Goal: Task Accomplishment & Management: Manage account settings

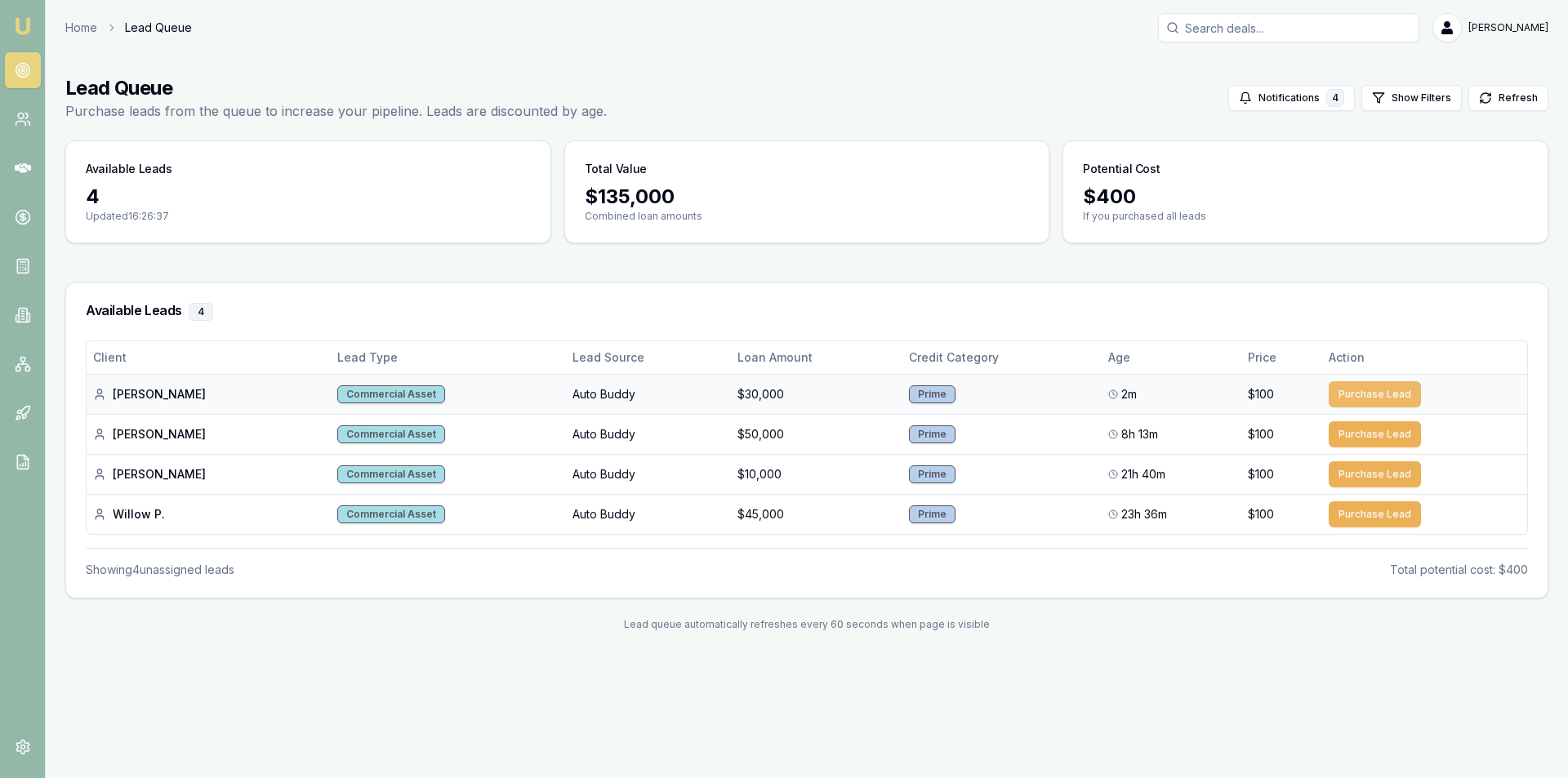
click at [1373, 396] on button "Purchase Lead" at bounding box center [1374, 394] width 92 height 26
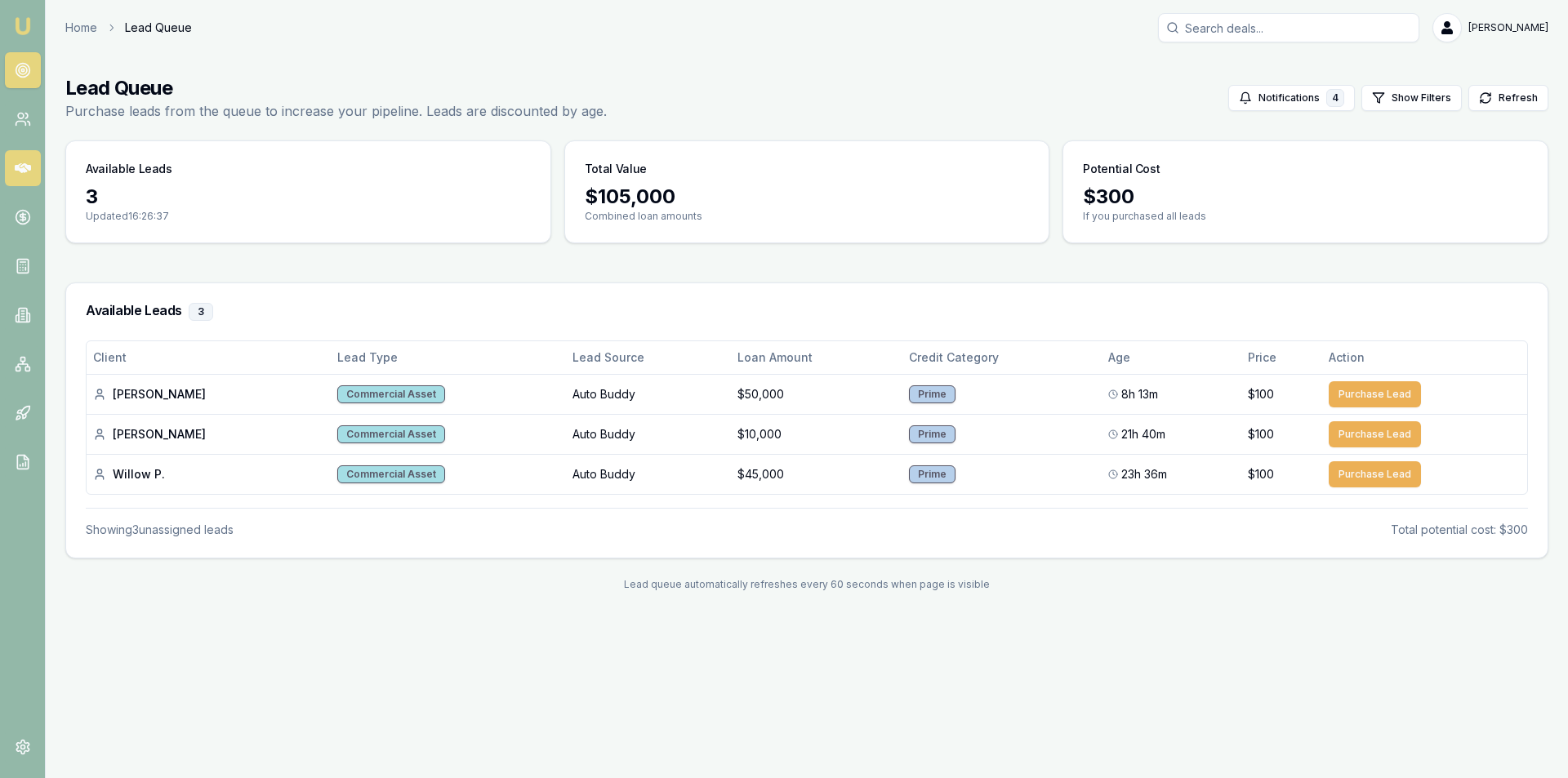
click at [28, 168] on icon at bounding box center [23, 168] width 17 height 10
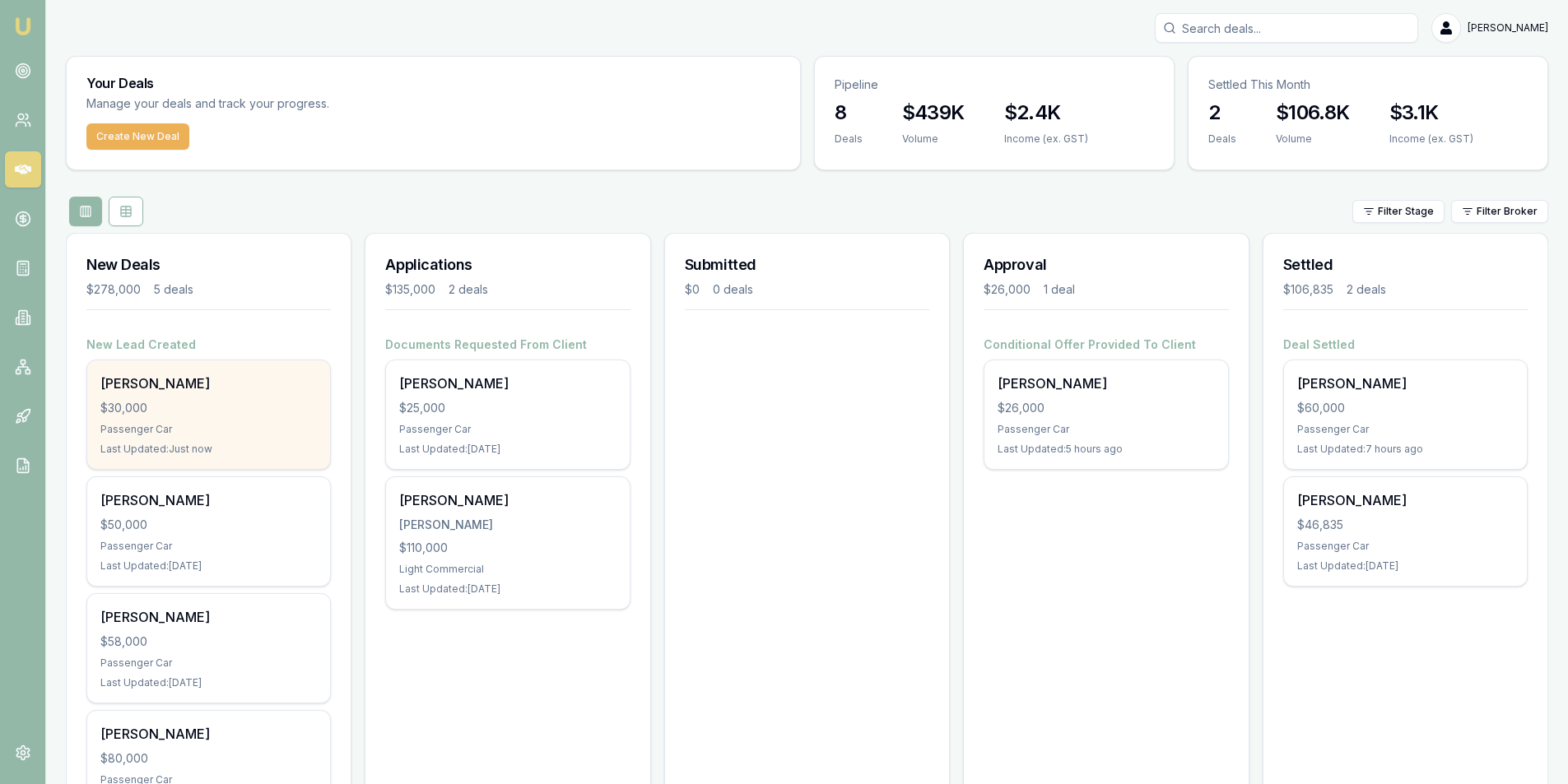
click at [160, 406] on div "$30,000" at bounding box center [208, 408] width 216 height 17
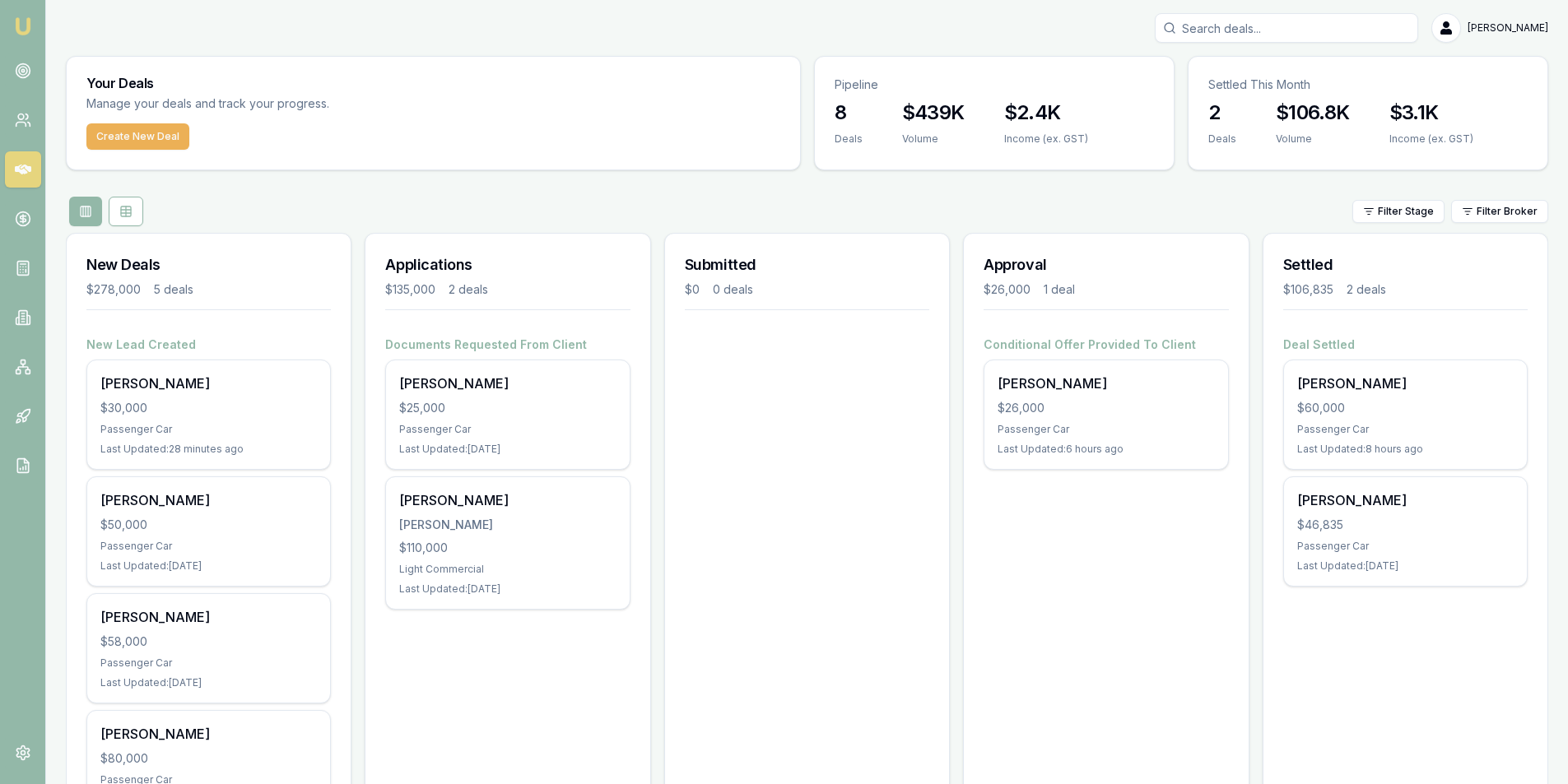
drag, startPoint x: 21, startPoint y: 340, endPoint x: 11, endPoint y: 312, distance: 29.7
click at [20, 336] on nav "Emu Broker" at bounding box center [23, 248] width 46 height 497
click at [11, 312] on link at bounding box center [23, 317] width 36 height 36
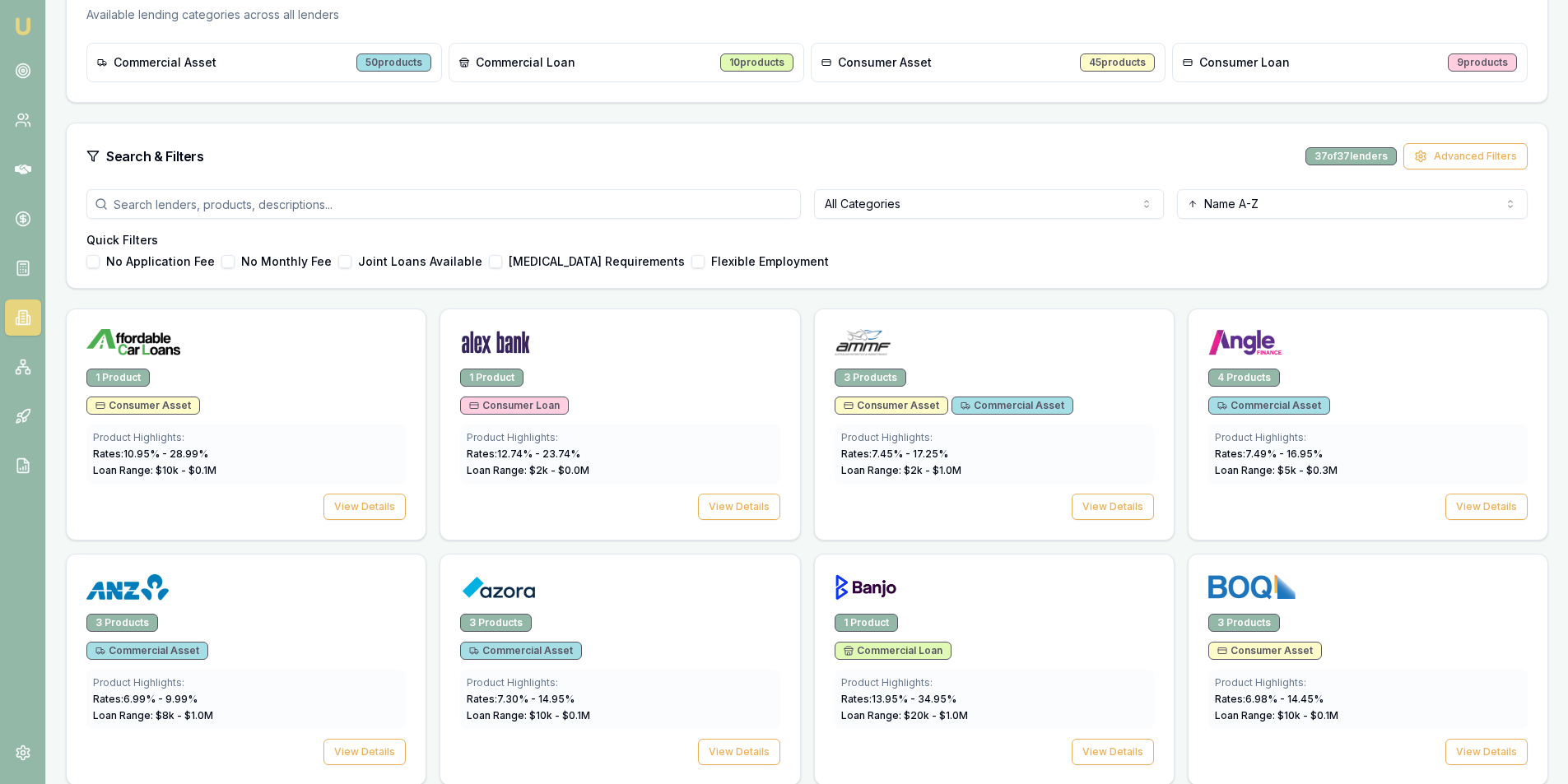
scroll to position [234, 0]
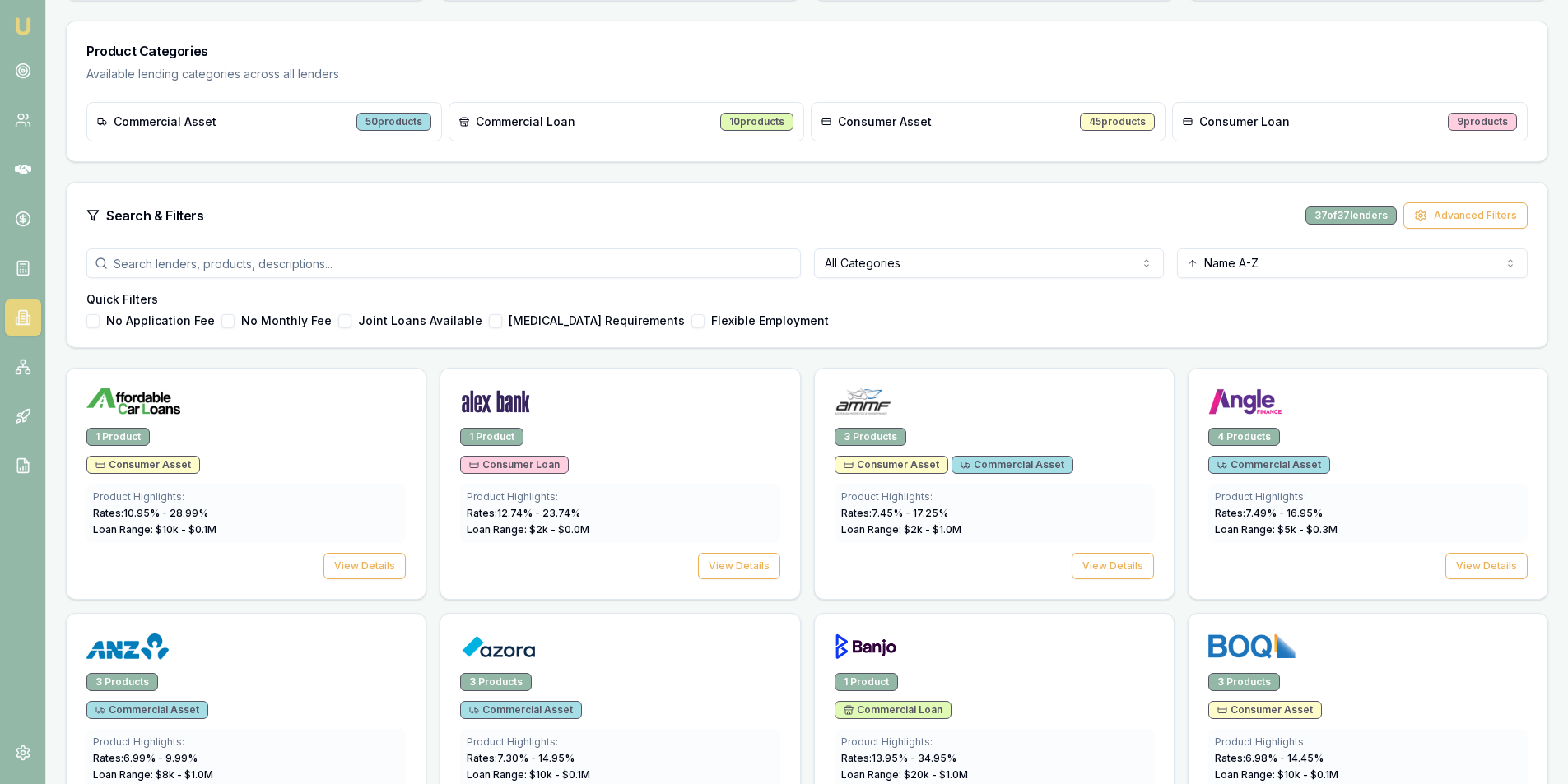
click at [243, 277] on input "search" at bounding box center [444, 263] width 714 height 30
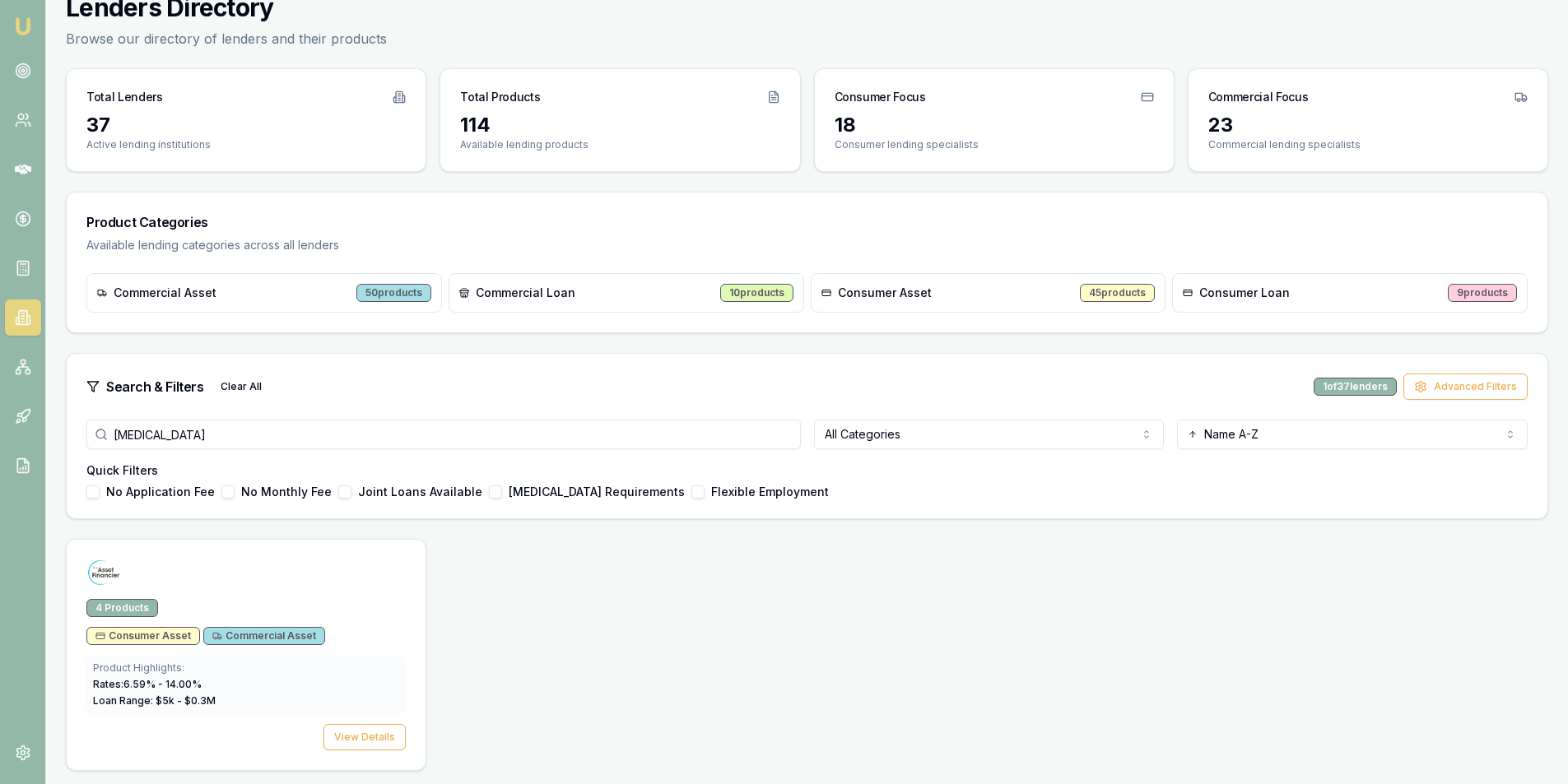
scroll to position [63, 0]
type input "Allied"
click at [141, 568] on div at bounding box center [246, 576] width 320 height 33
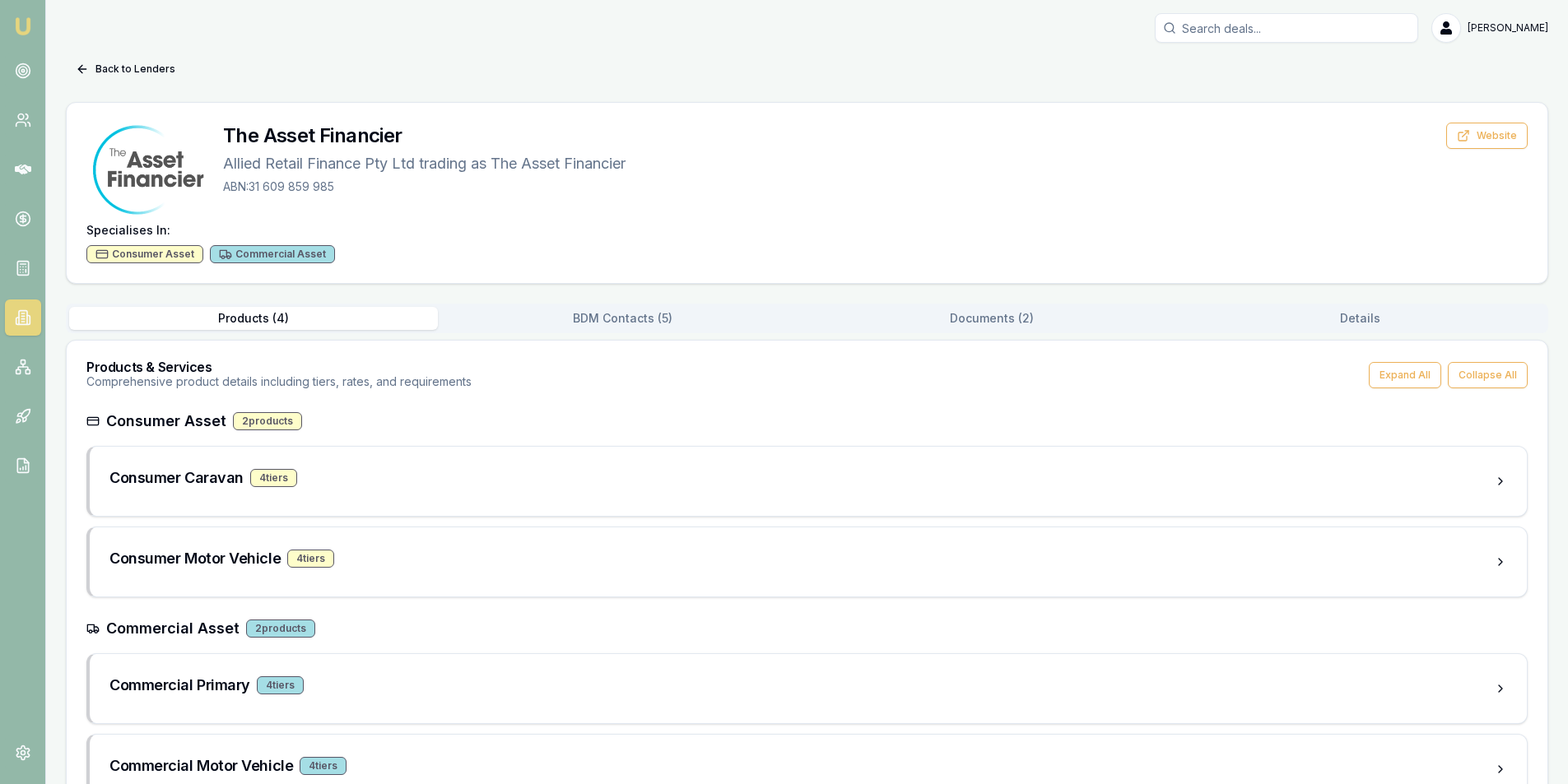
click at [647, 331] on div "Products ( 4 ) BDM Contacts ( 5 ) Documents ( 2 ) Details" at bounding box center [806, 318] width 1482 height 30
click at [643, 319] on button "BDM Contacts ( 5 )" at bounding box center [622, 318] width 369 height 23
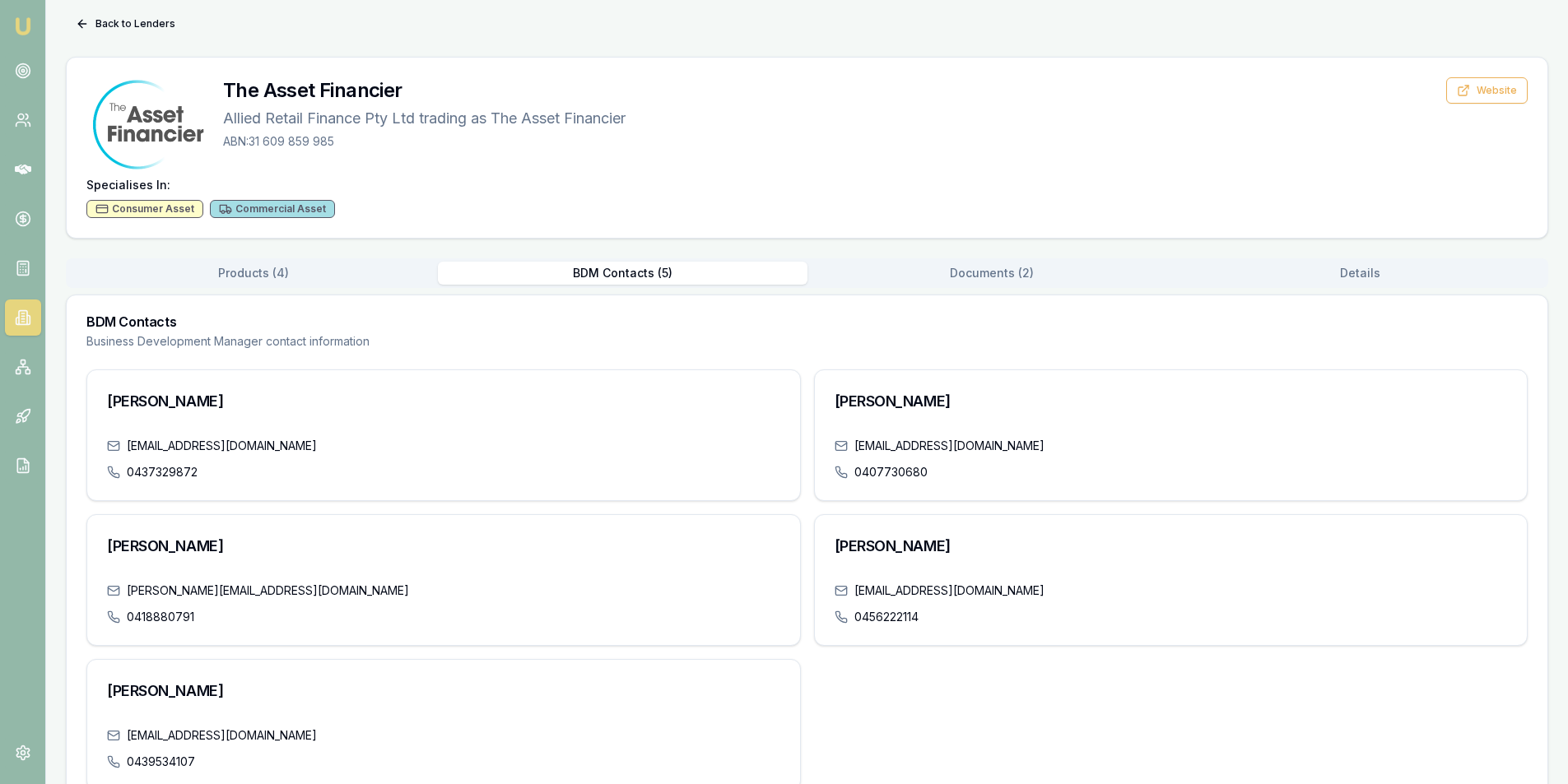
scroll to position [86, 0]
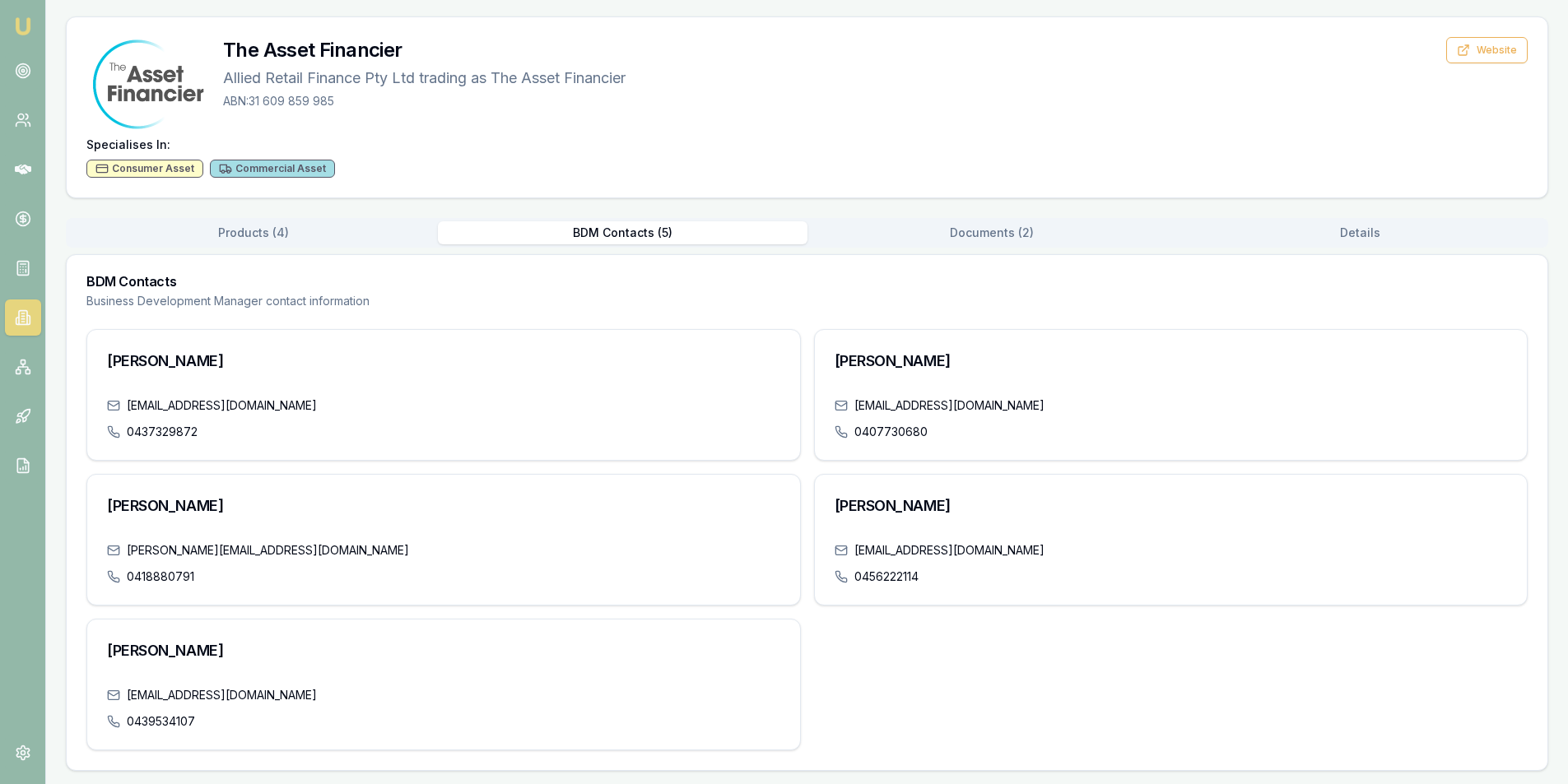
click at [1009, 234] on div "Back to Lenders The Asset Financier Allied Retail Finance Pty Ltd trading as Th…" at bounding box center [806, 370] width 1482 height 801
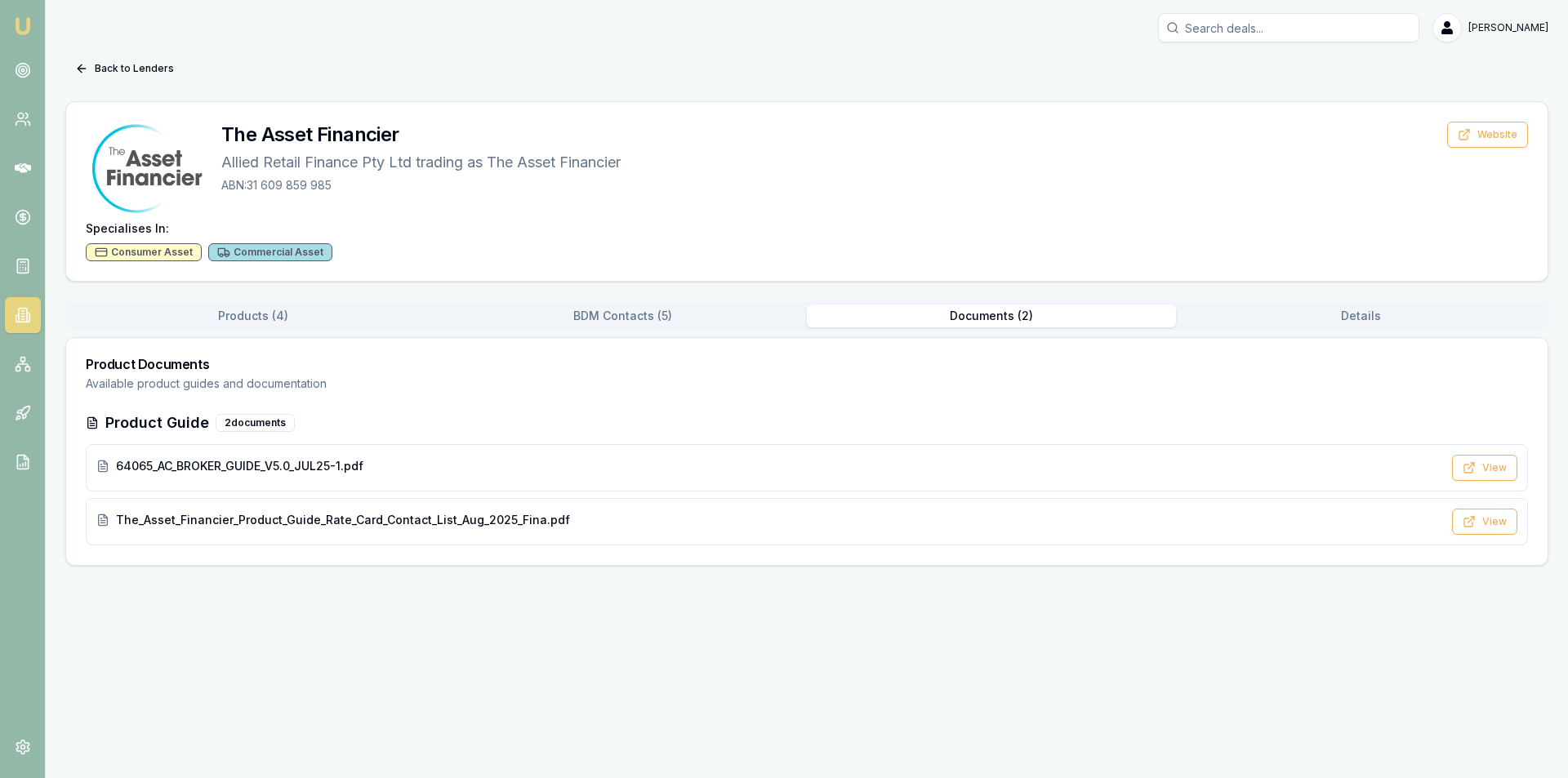
click at [642, 307] on button "BDM Contacts ( 5 )" at bounding box center [622, 316] width 369 height 23
click at [900, 224] on div "Back to Lenders The Asset Financier Allied Retail Finance Pty Ltd trading as Th…" at bounding box center [806, 310] width 1483 height 510
click at [271, 523] on span "The_Asset_Financier_Product_Guide_Rate_Card_Contact_List_Aug_2025_Fina.pdf" at bounding box center [342, 519] width 454 height 16
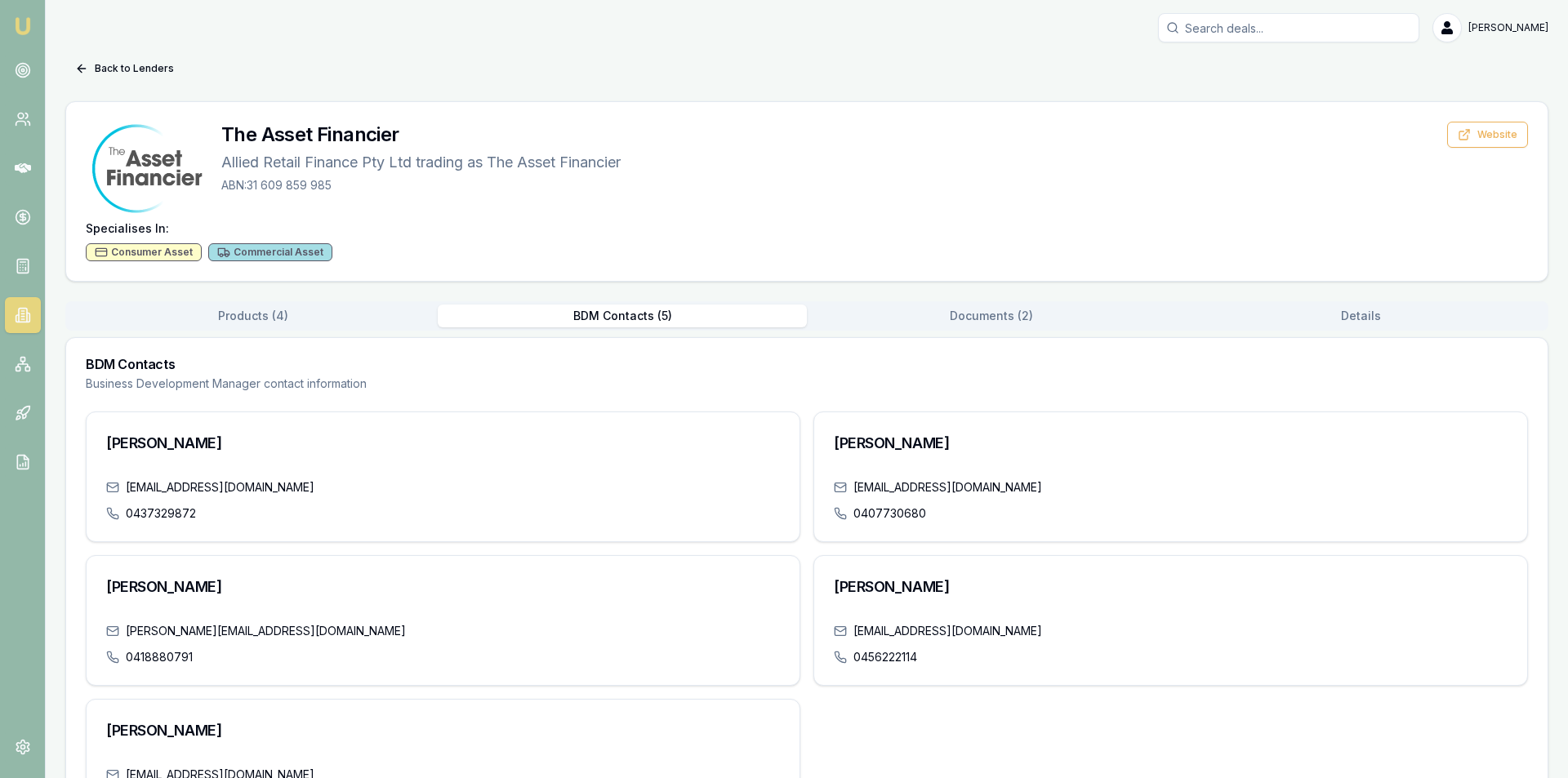
click at [687, 319] on button "BDM Contacts ( 5 )" at bounding box center [622, 316] width 369 height 23
click at [314, 321] on button "Products ( 4 )" at bounding box center [251, 316] width 366 height 23
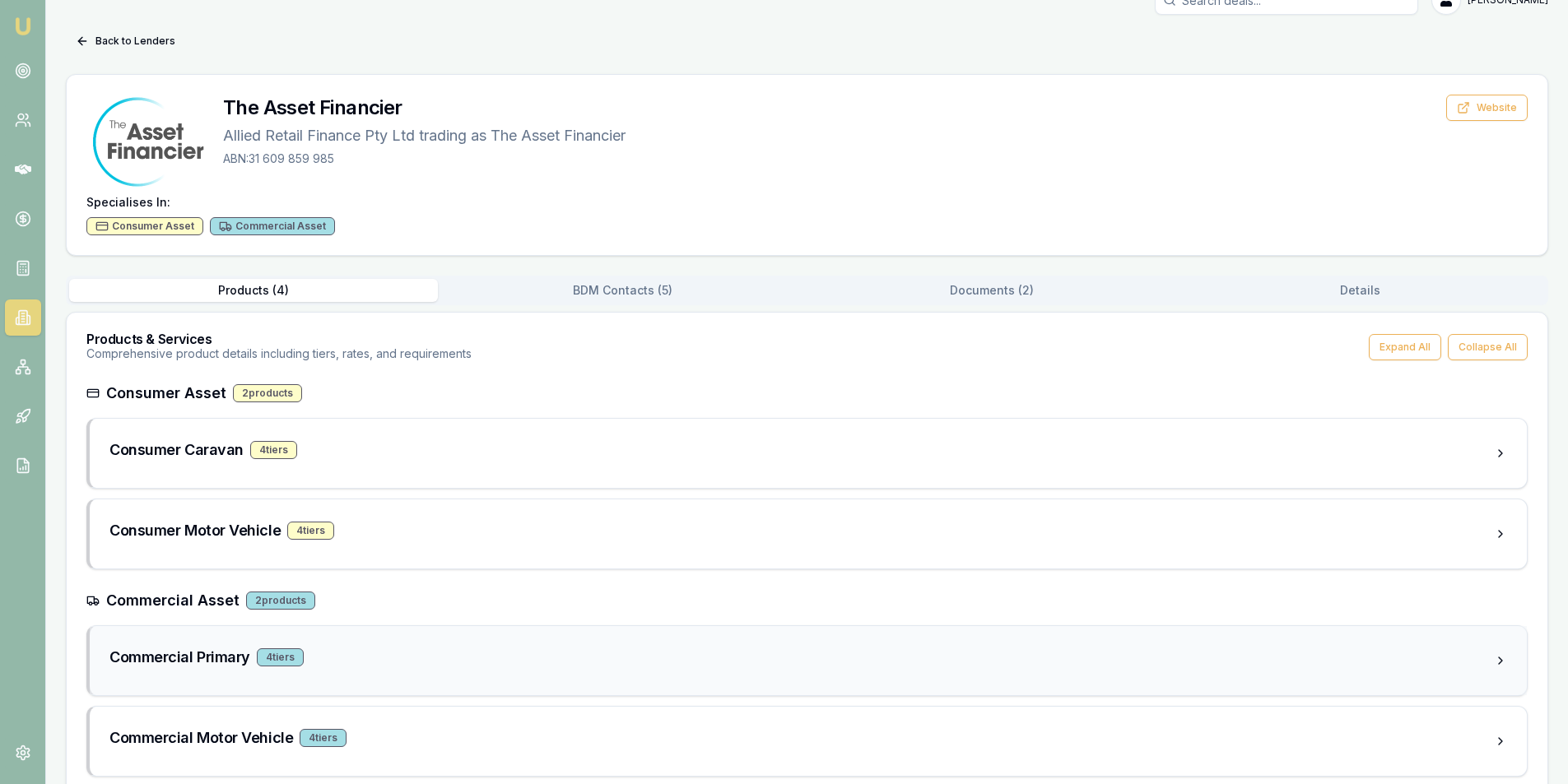
scroll to position [54, 0]
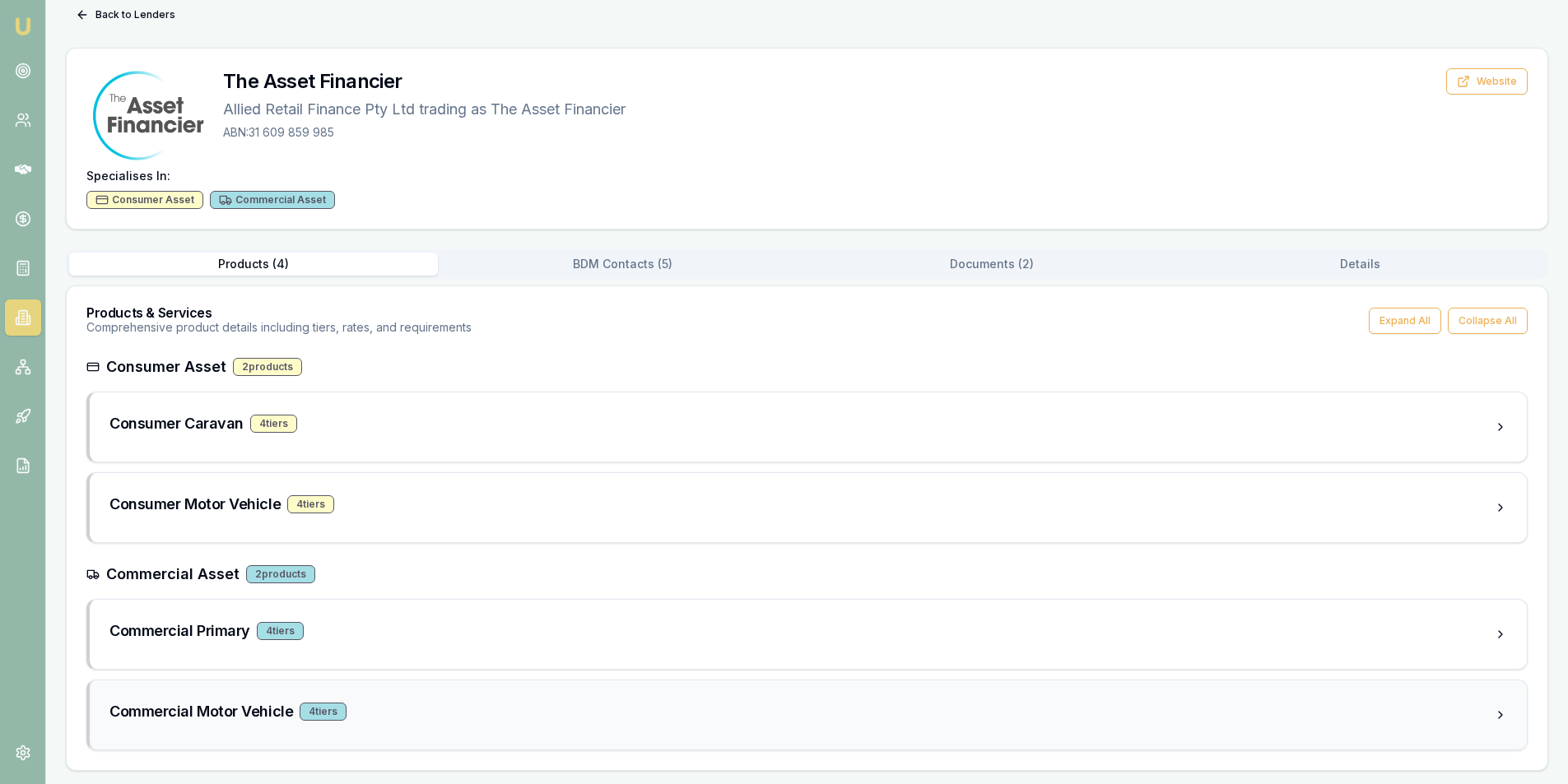
click at [388, 705] on div "Commercial Motor Vehicle 4 tier s" at bounding box center [801, 711] width 1384 height 23
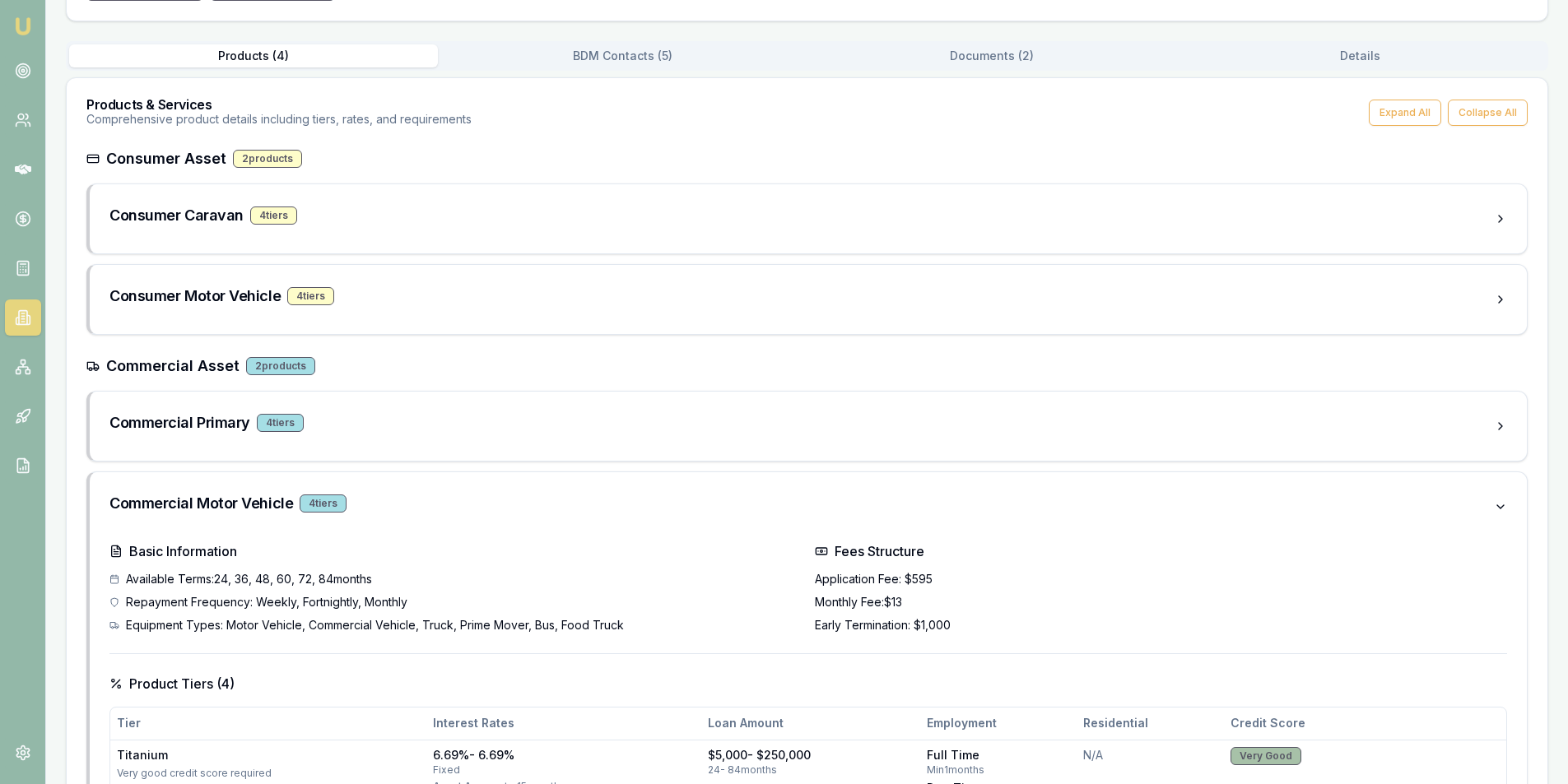
scroll to position [254, 0]
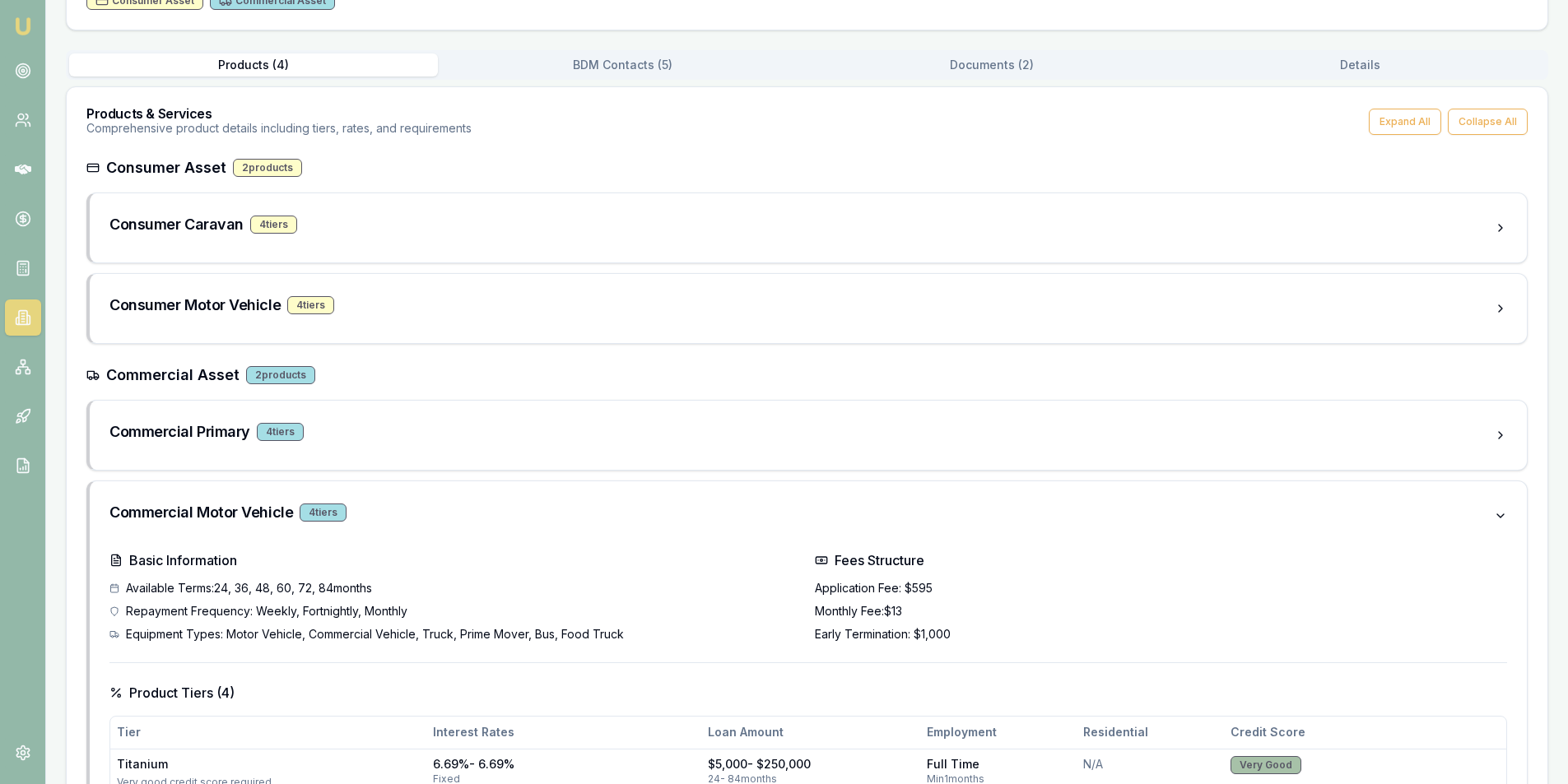
drag, startPoint x: 636, startPoint y: 65, endPoint x: 625, endPoint y: 68, distance: 11.4
click at [632, 66] on div "Back to Lenders The Asset Financier Allied Retail Finance Pty Ltd trading as Th…" at bounding box center [806, 697] width 1482 height 1790
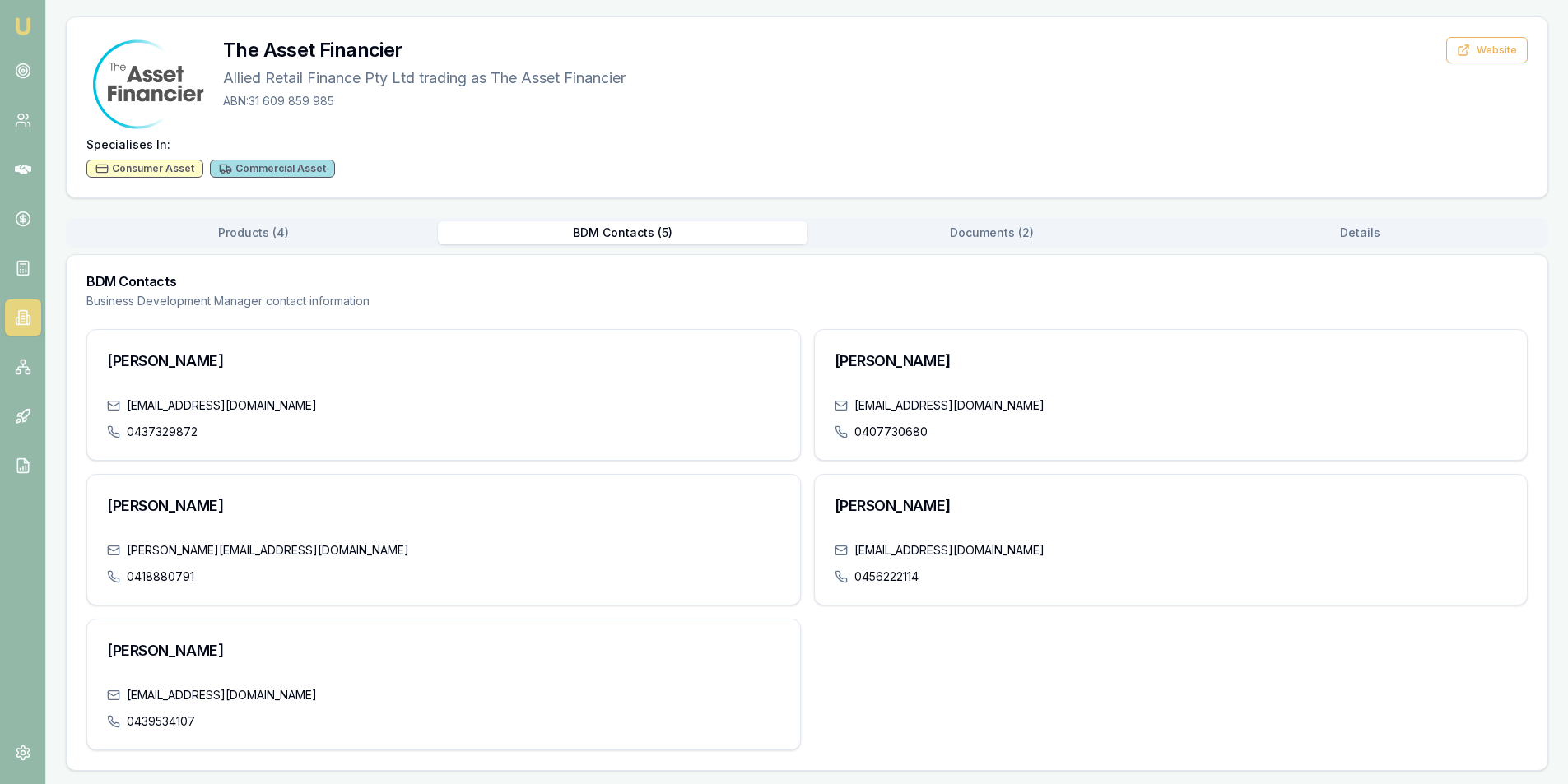
click at [997, 657] on div "Chris Ball cball@theassetfinancier.com.au 0437329872 Alix Robey arobey@theasset…" at bounding box center [807, 539] width 1441 height 421
click at [987, 653] on div "Chris Ball cball@theassetfinancier.com.au 0437329872 Alix Robey arobey@theasset…" at bounding box center [807, 539] width 1441 height 421
click at [16, 60] on link at bounding box center [23, 70] width 36 height 36
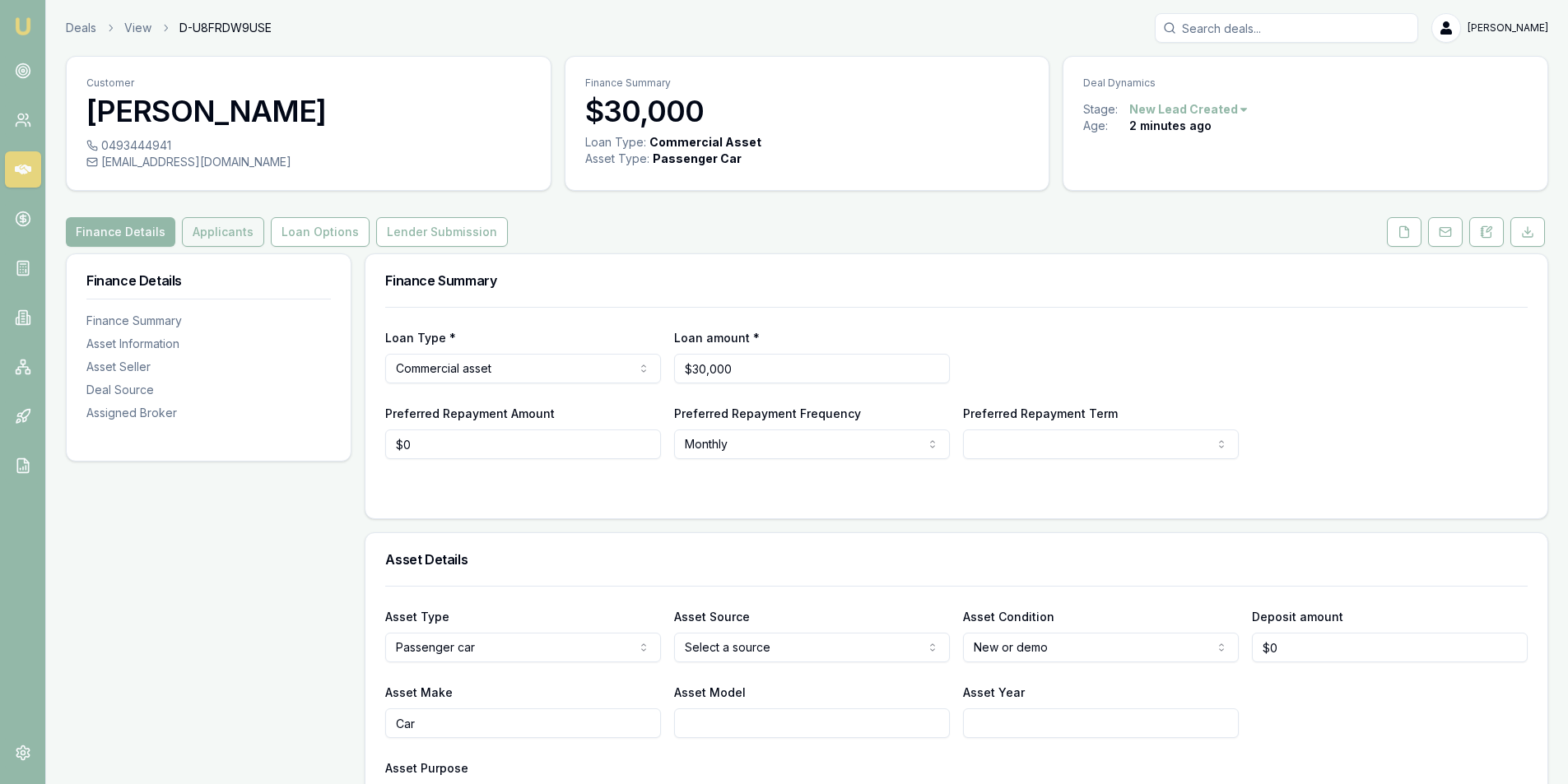
click at [199, 236] on button "Applicants" at bounding box center [223, 232] width 82 height 30
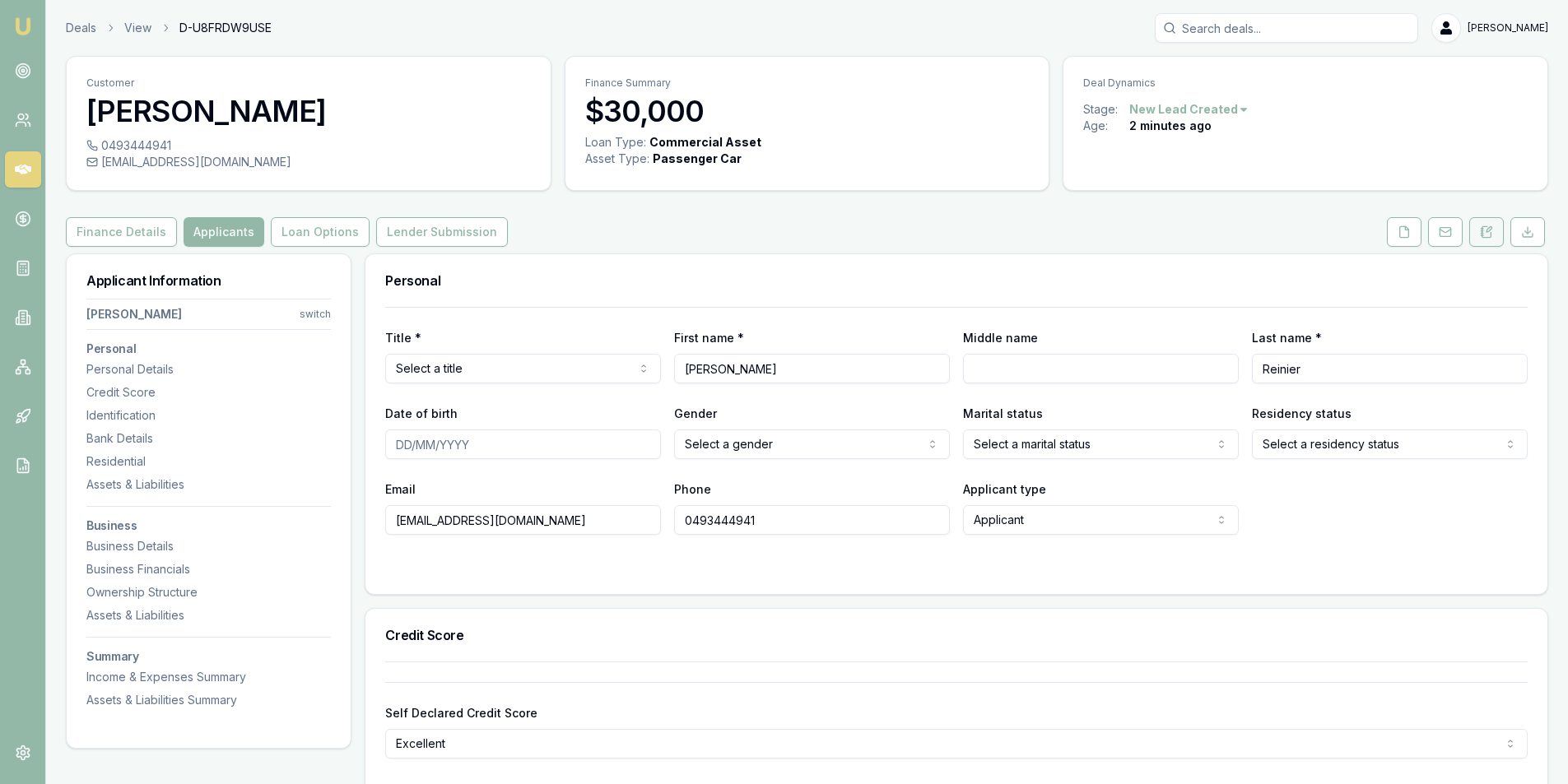
click at [1493, 218] on button at bounding box center [1486, 232] width 34 height 30
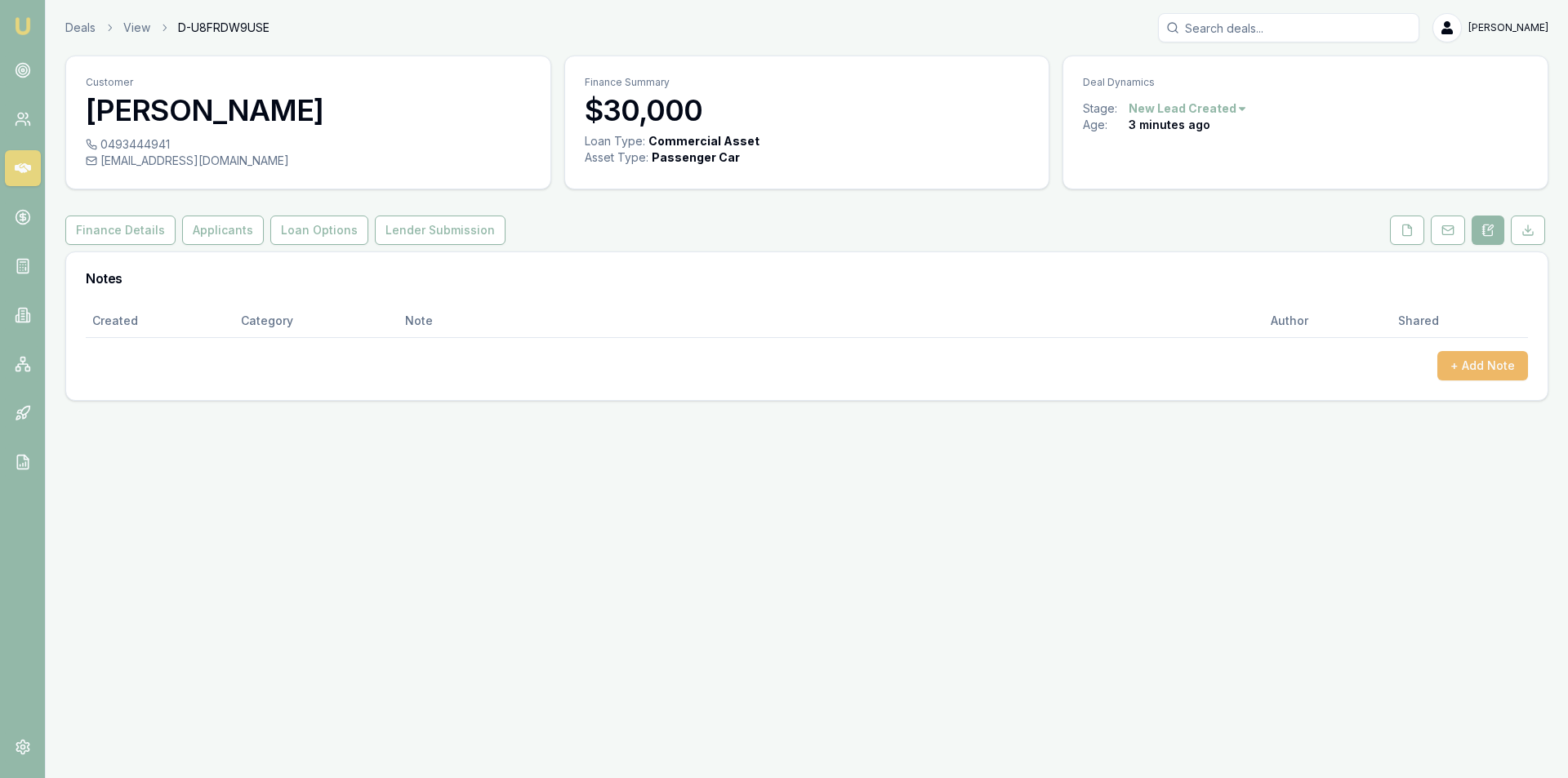
click at [1452, 372] on button "+ Add Note" at bounding box center [1482, 366] width 90 height 30
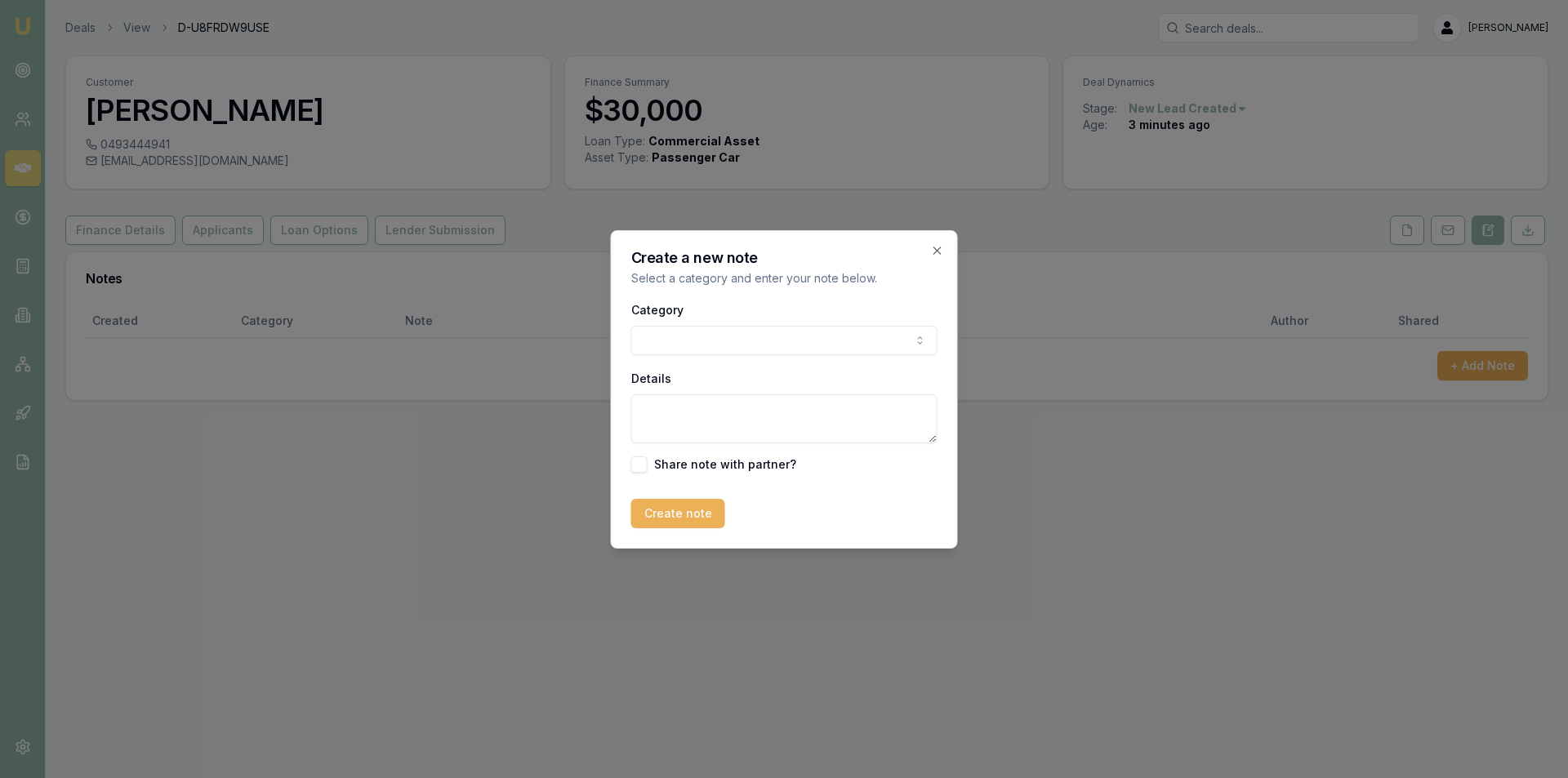
click at [828, 343] on body "Emu Broker Deals View D-U8FRDW9USE [PERSON_NAME] Toggle Menu Customer [PERSON_N…" at bounding box center [784, 389] width 1568 height 778
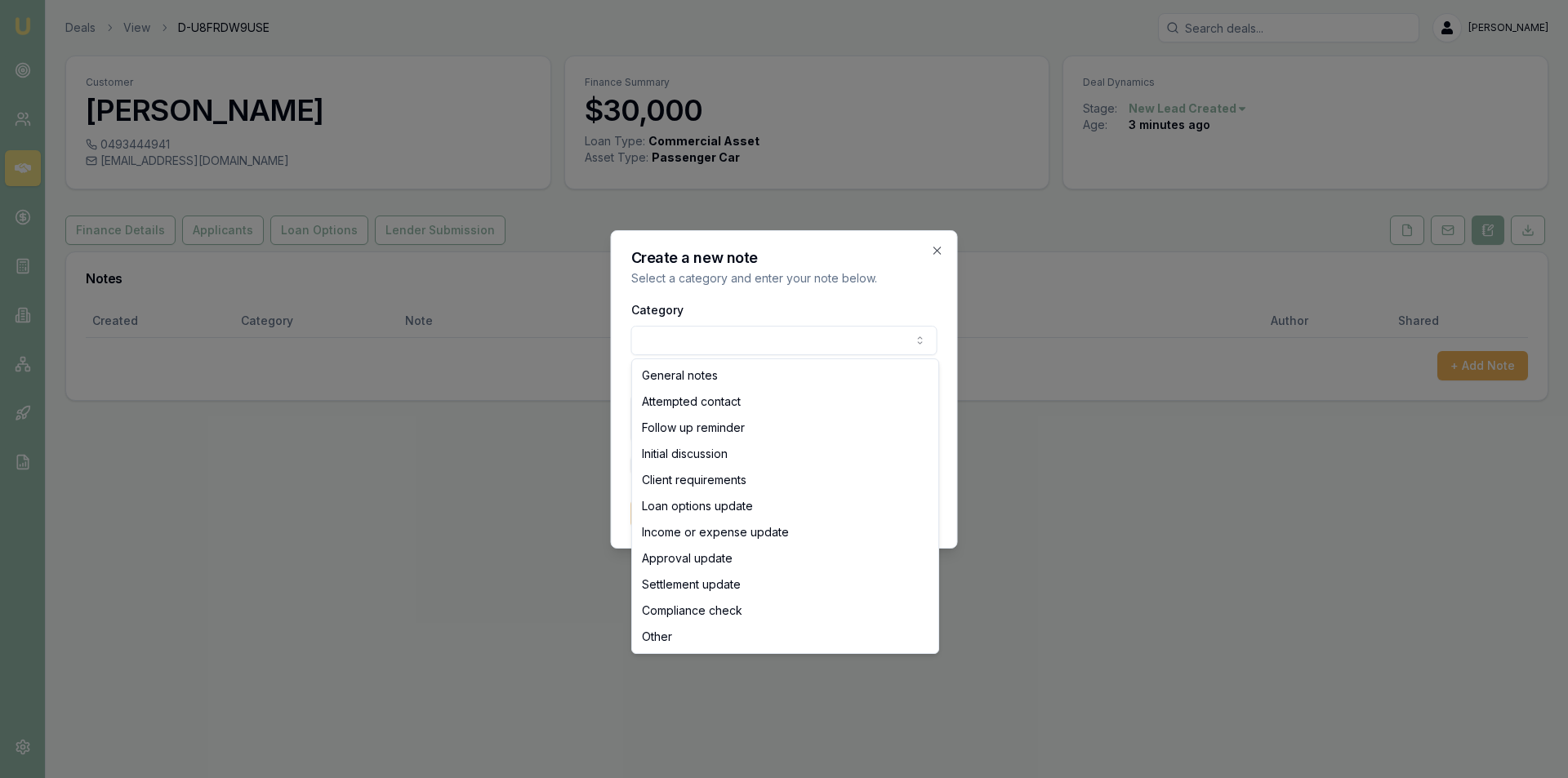
select select "ATTEMPTED_CONTACT"
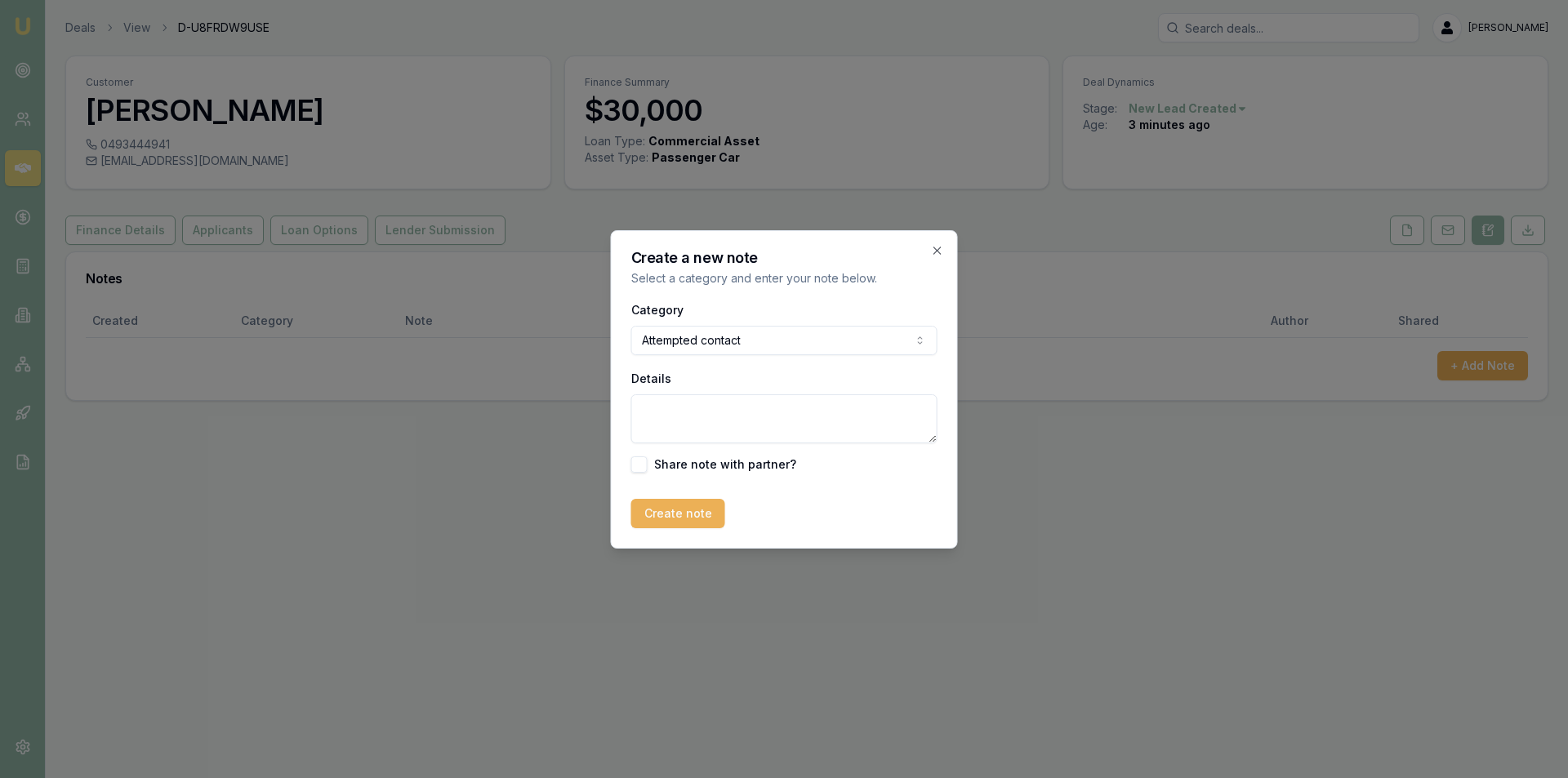
click at [773, 401] on textarea "Details" at bounding box center [784, 419] width 306 height 49
type textarea "lvm"
click at [692, 516] on button "Create note" at bounding box center [678, 513] width 94 height 30
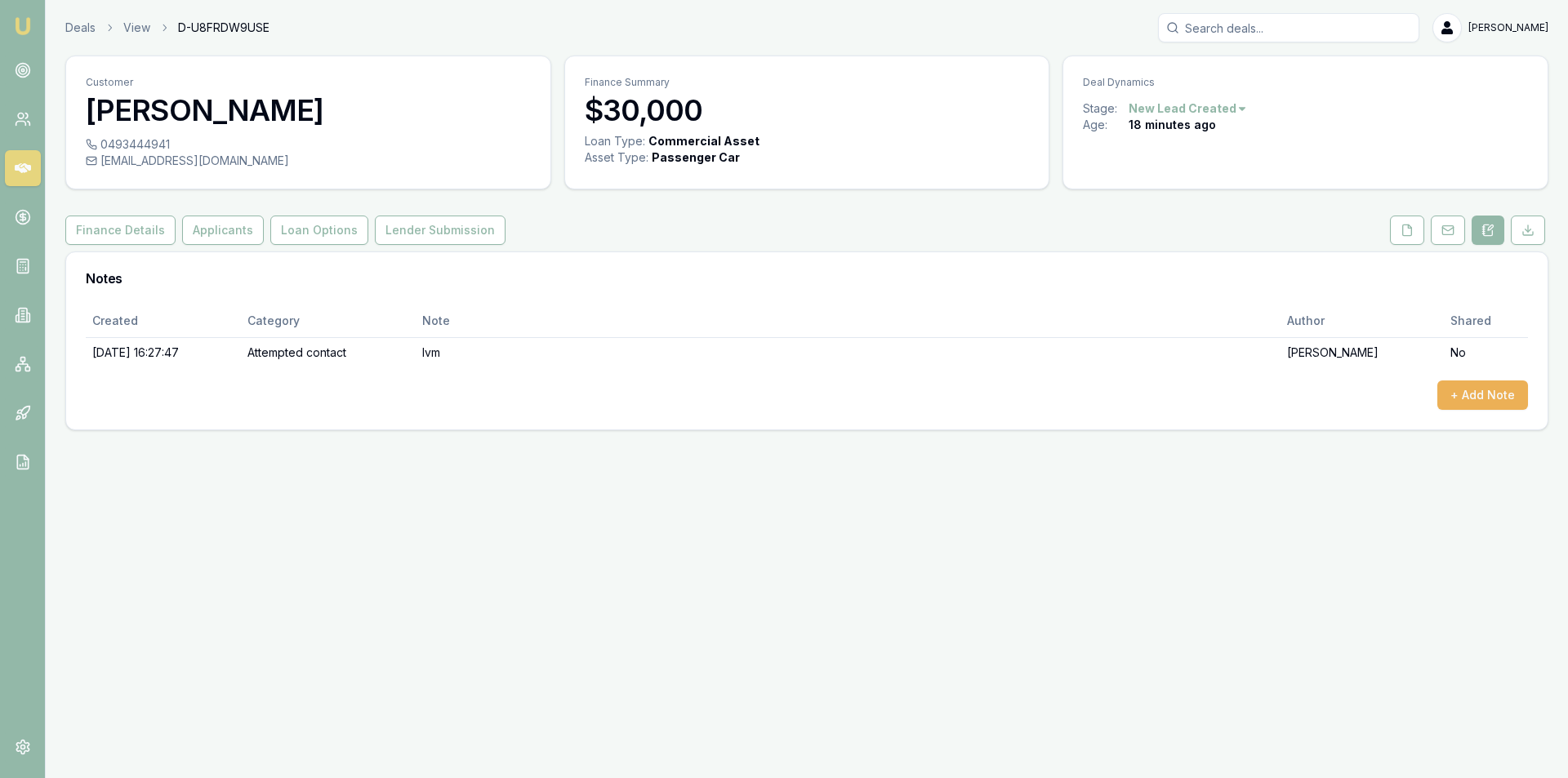
click at [1567, 595] on div "Emu Broker Deals View D-U8FRDW9USE [PERSON_NAME] Toggle Menu Customer [PERSON_N…" at bounding box center [784, 389] width 1568 height 778
